Goal: Navigation & Orientation: Understand site structure

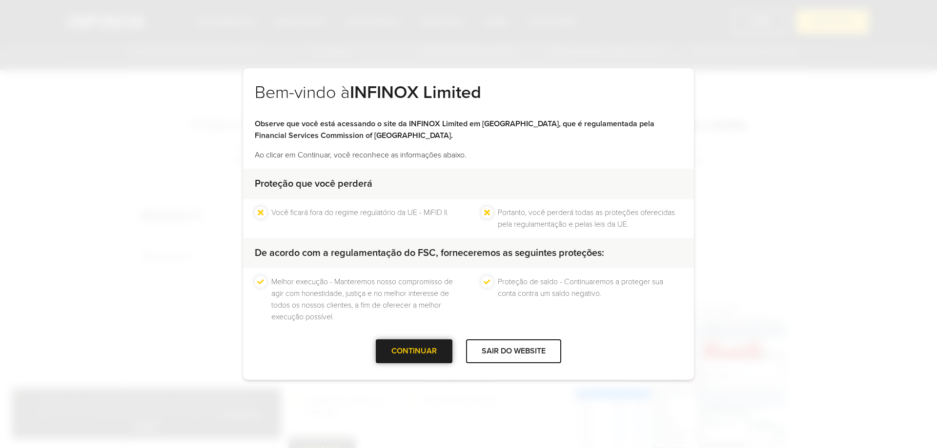
click at [401, 348] on div "CONTINUAR" at bounding box center [414, 352] width 77 height 24
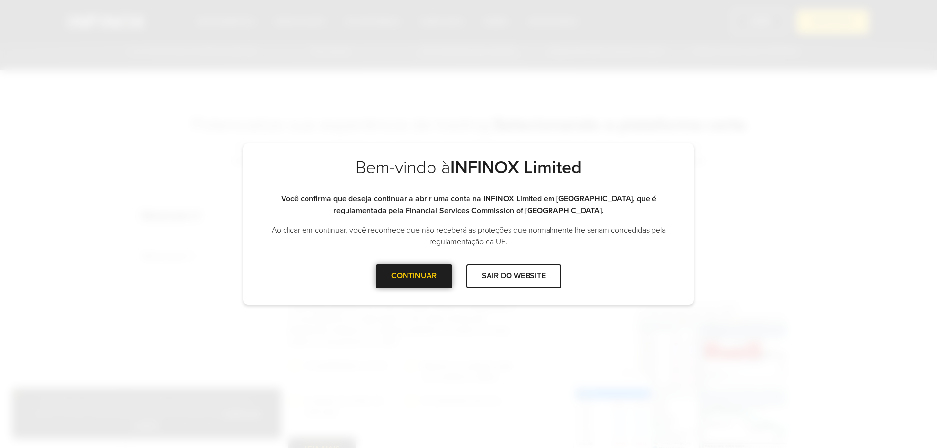
click at [428, 273] on div "CONTINUAR" at bounding box center [414, 276] width 77 height 24
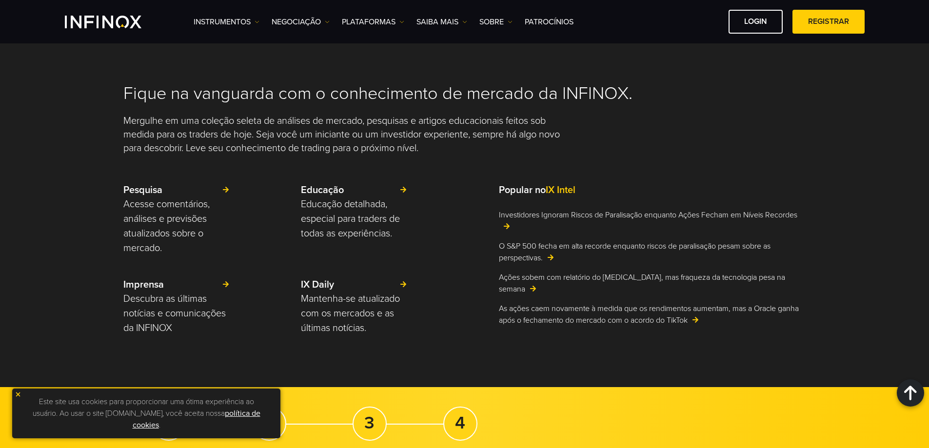
scroll to position [2308, 0]
click at [565, 22] on link "Patrocínios" at bounding box center [549, 22] width 49 height 12
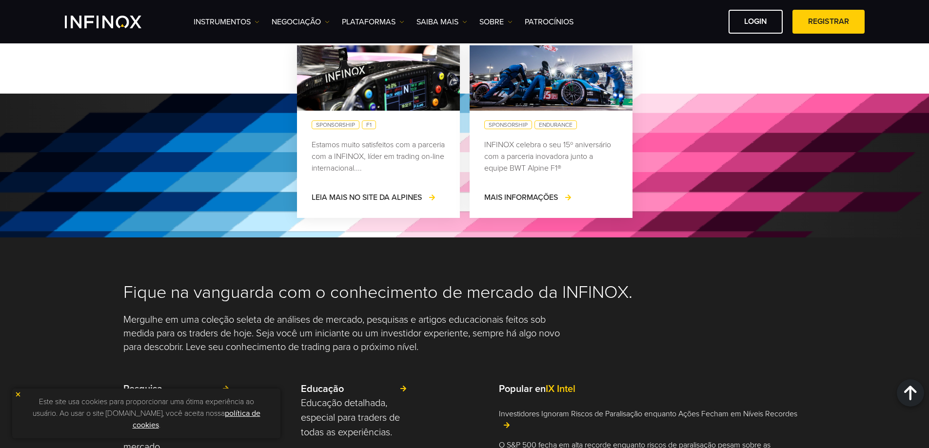
scroll to position [940, 0]
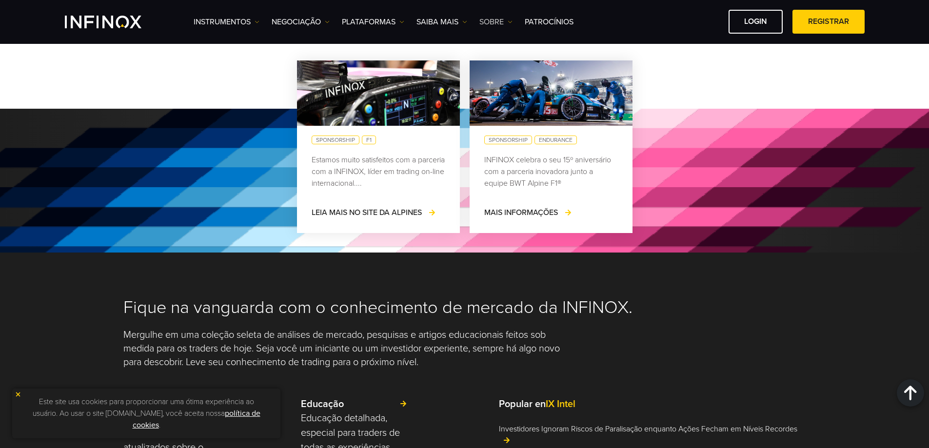
click at [496, 20] on link "SOBRE" at bounding box center [496, 22] width 33 height 12
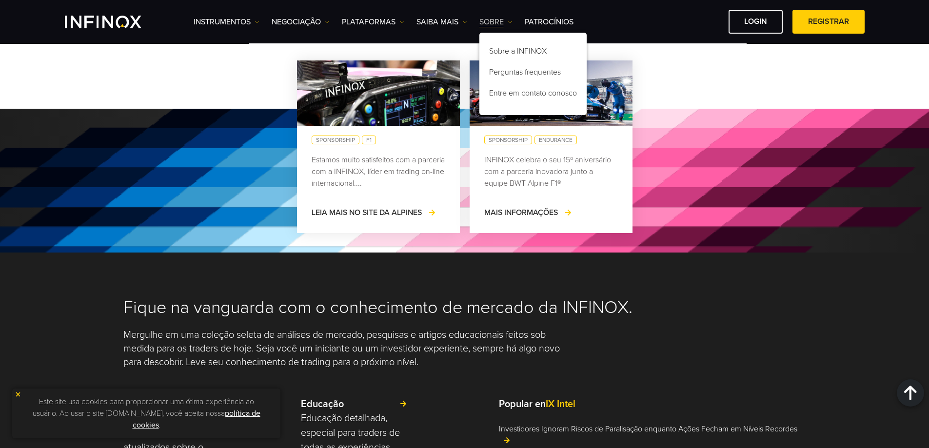
scroll to position [0, 0]
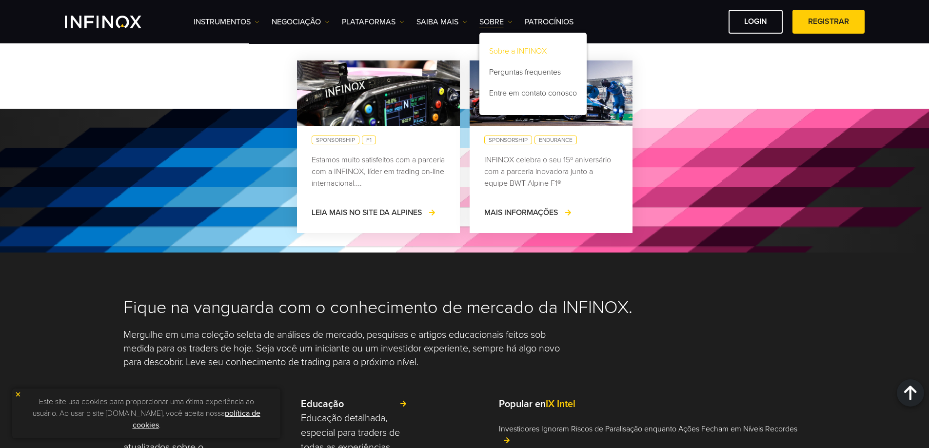
click at [509, 54] on link "Sobre a INFINOX" at bounding box center [533, 52] width 107 height 21
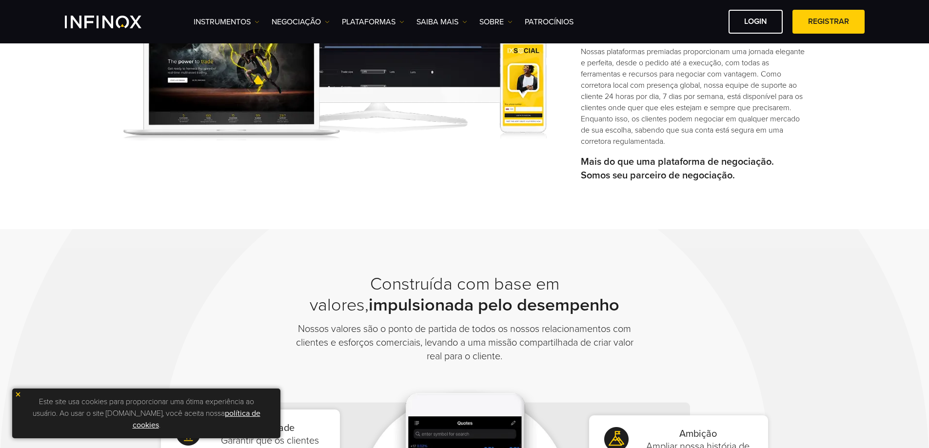
scroll to position [419, 0]
